Goal: Task Accomplishment & Management: Use online tool/utility

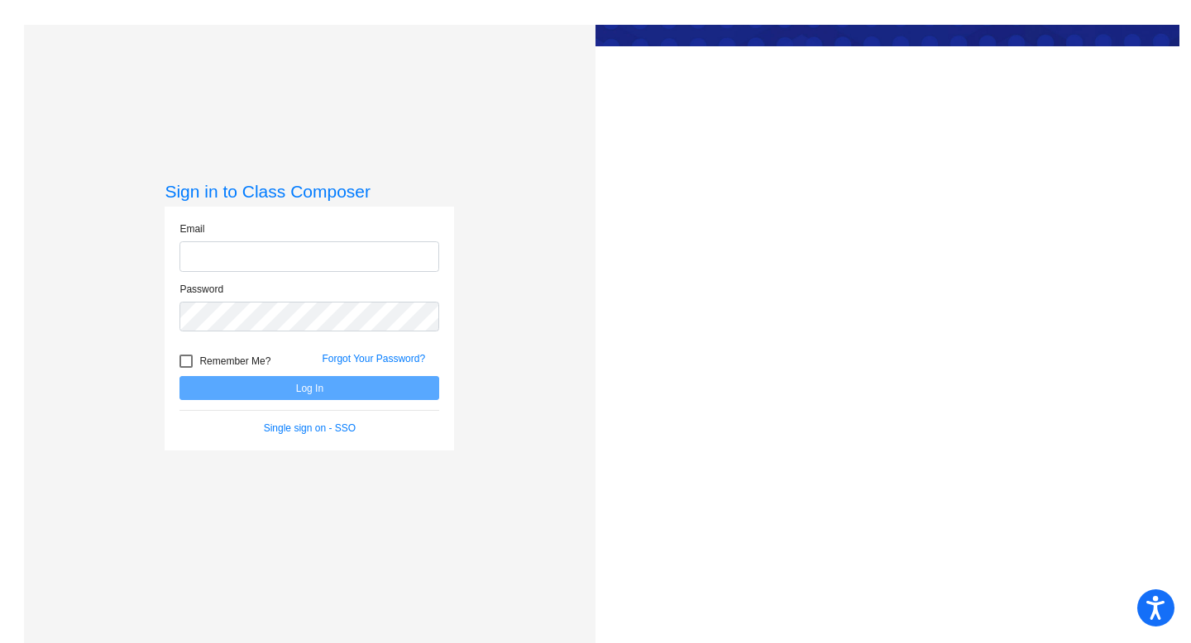
type input "[PERSON_NAME][EMAIL_ADDRESS][PERSON_NAME][DOMAIN_NAME]"
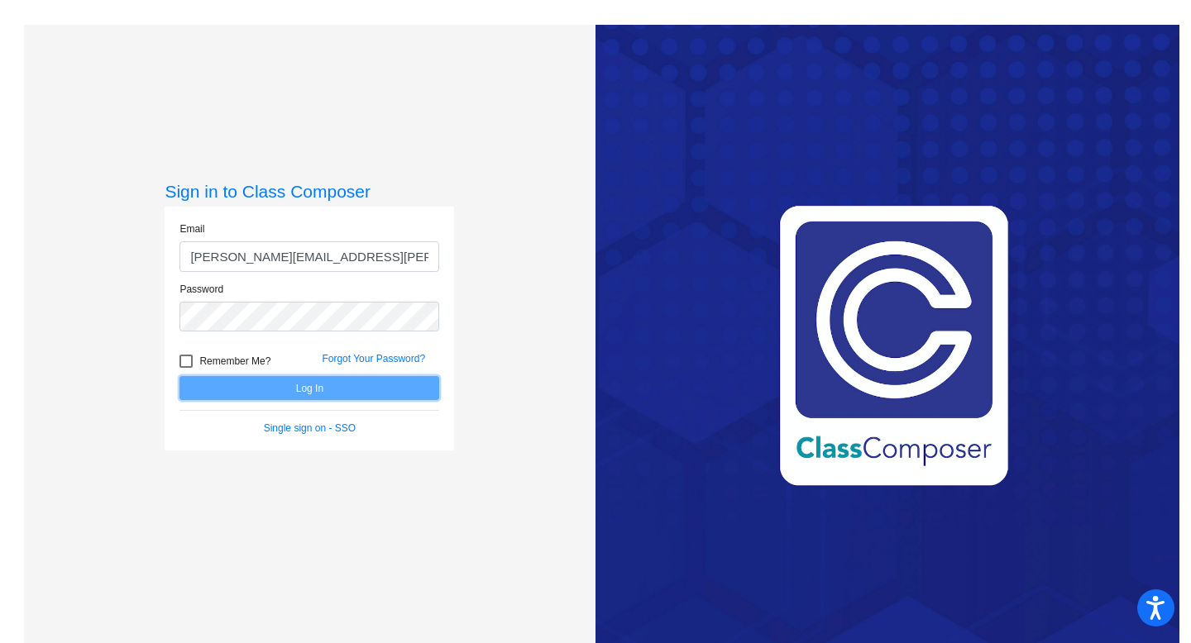
click at [301, 392] on button "Log In" at bounding box center [309, 388] width 260 height 24
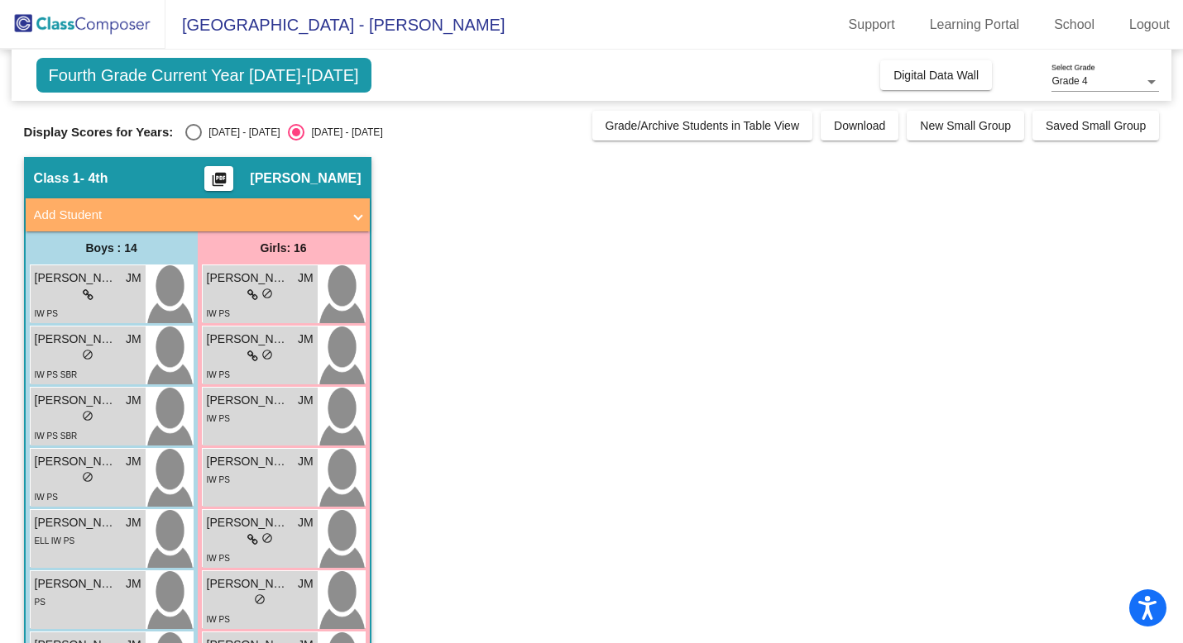
click at [197, 129] on div "Select an option" at bounding box center [193, 132] width 17 height 17
click at [194, 141] on input "[DATE] - [DATE]" at bounding box center [193, 141] width 1 height 1
radio input "true"
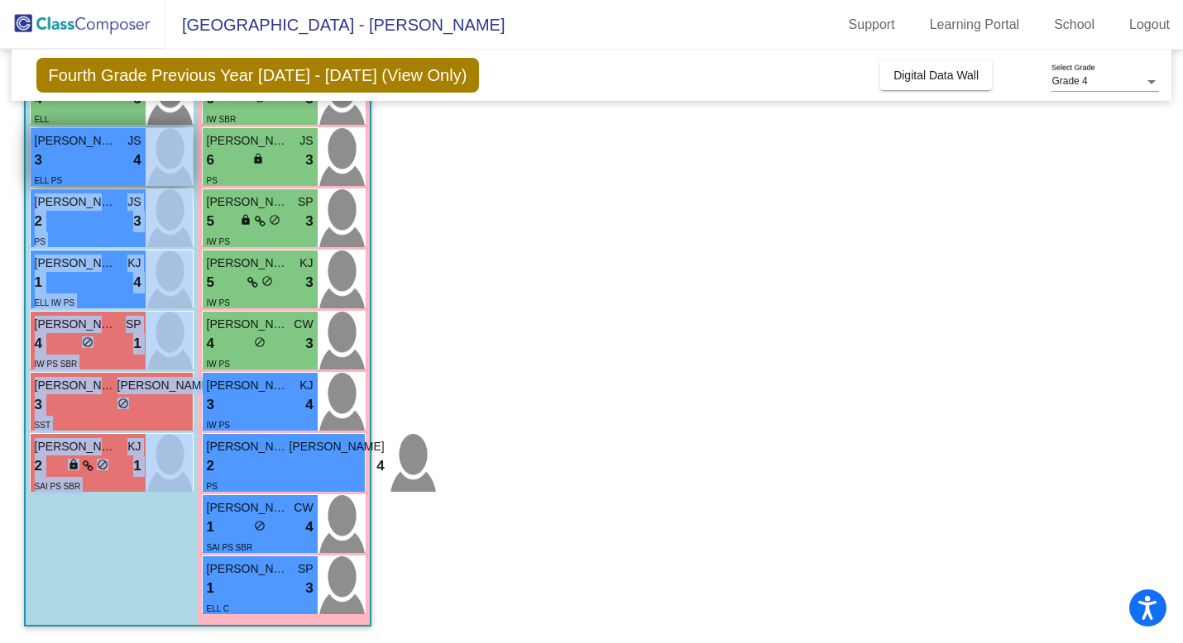
drag, startPoint x: 160, startPoint y: 496, endPoint x: 79, endPoint y: 163, distance: 343.0
click at [79, 172] on div "Boys : 14 [PERSON_NAME] [PERSON_NAME] 9 lock do_not_disturb_alt 4 IW PS [PERSON…" at bounding box center [112, 115] width 172 height 1020
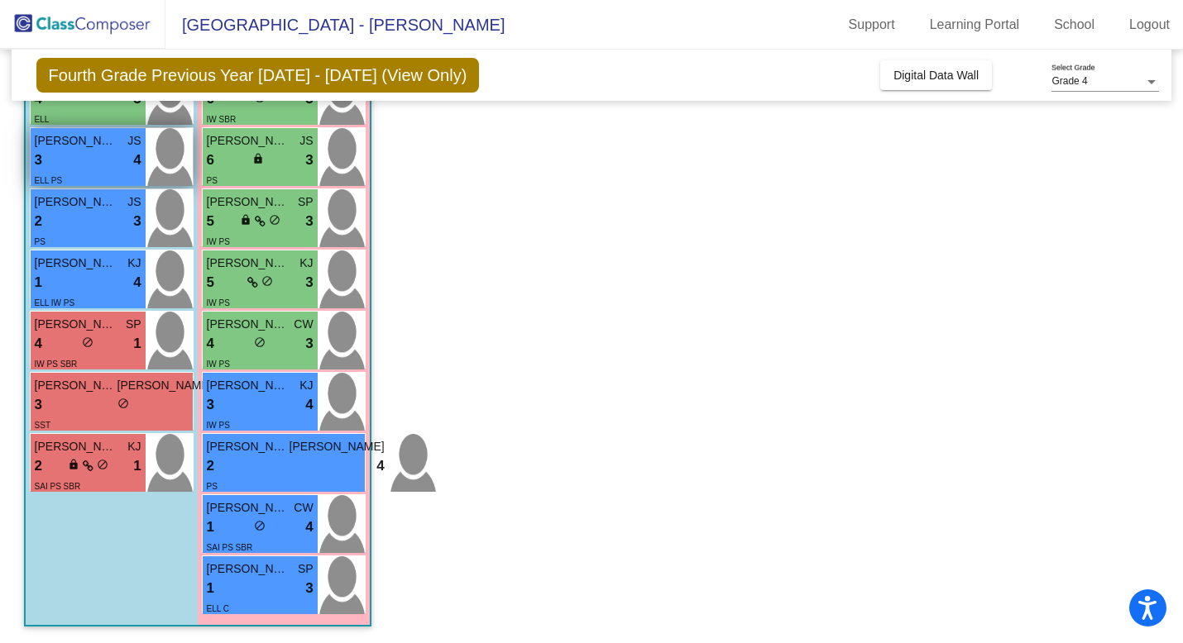
click at [79, 150] on div "3 lock do_not_disturb_alt 4" at bounding box center [88, 161] width 107 height 22
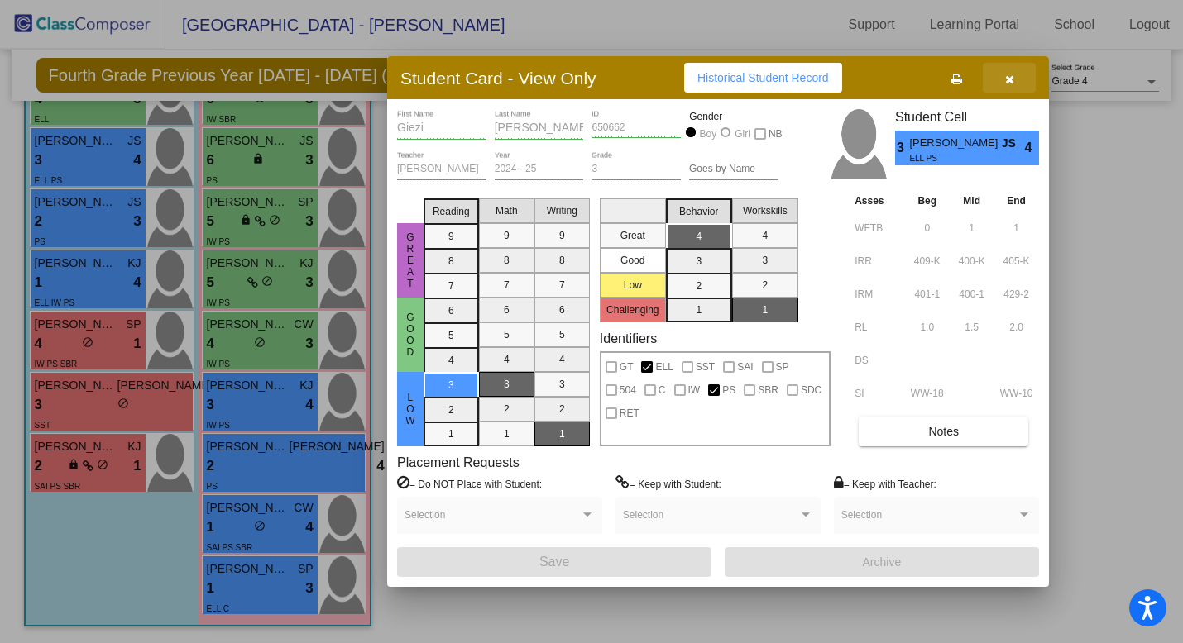
click at [1002, 76] on button "button" at bounding box center [1008, 78] width 53 height 30
